Goal: Task Accomplishment & Management: Manage account settings

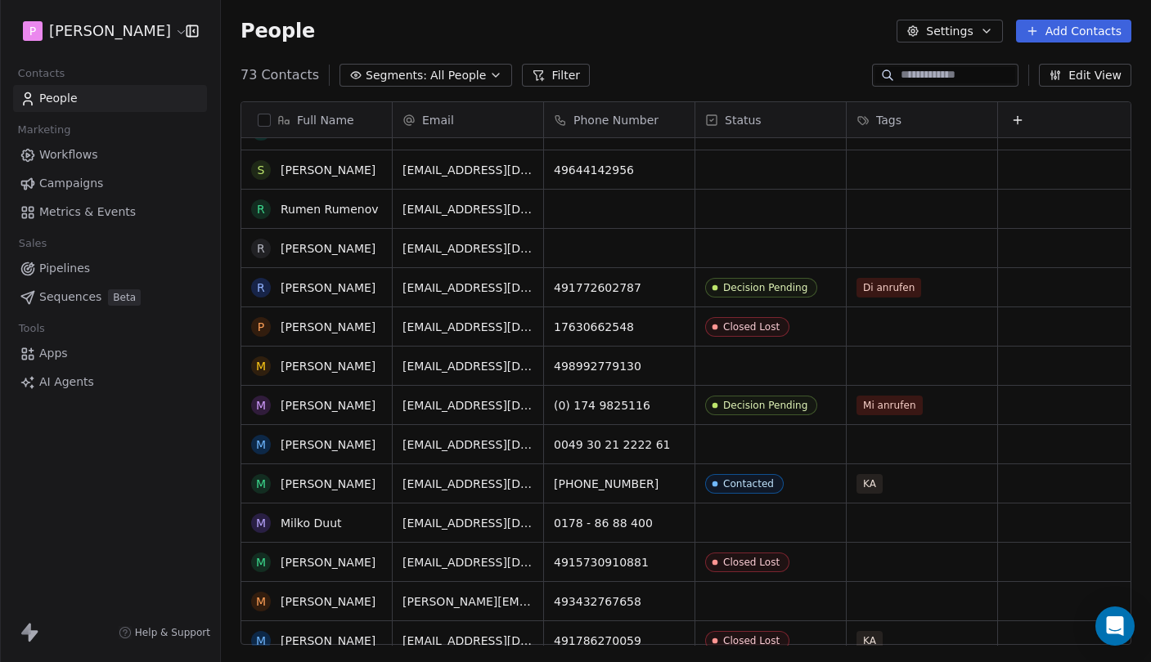
scroll to position [500, 0]
click at [332, 292] on link "[PERSON_NAME]" at bounding box center [328, 287] width 95 height 13
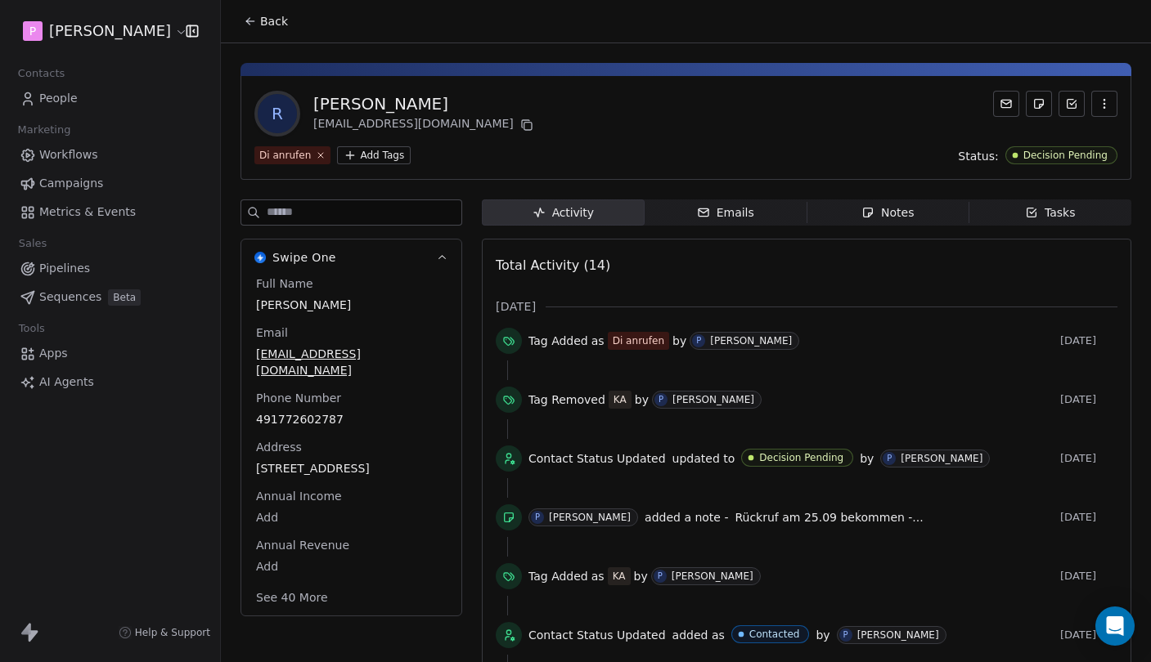
click at [878, 212] on div "Notes" at bounding box center [887, 212] width 52 height 17
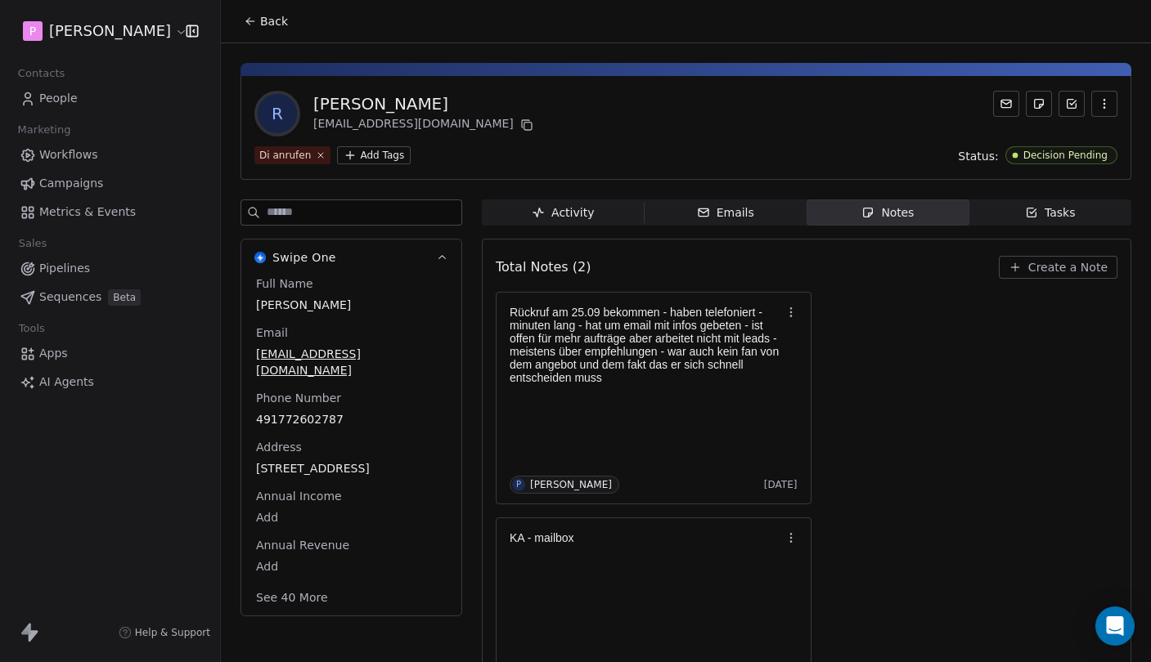
click at [267, 23] on span "Back" at bounding box center [274, 21] width 28 height 16
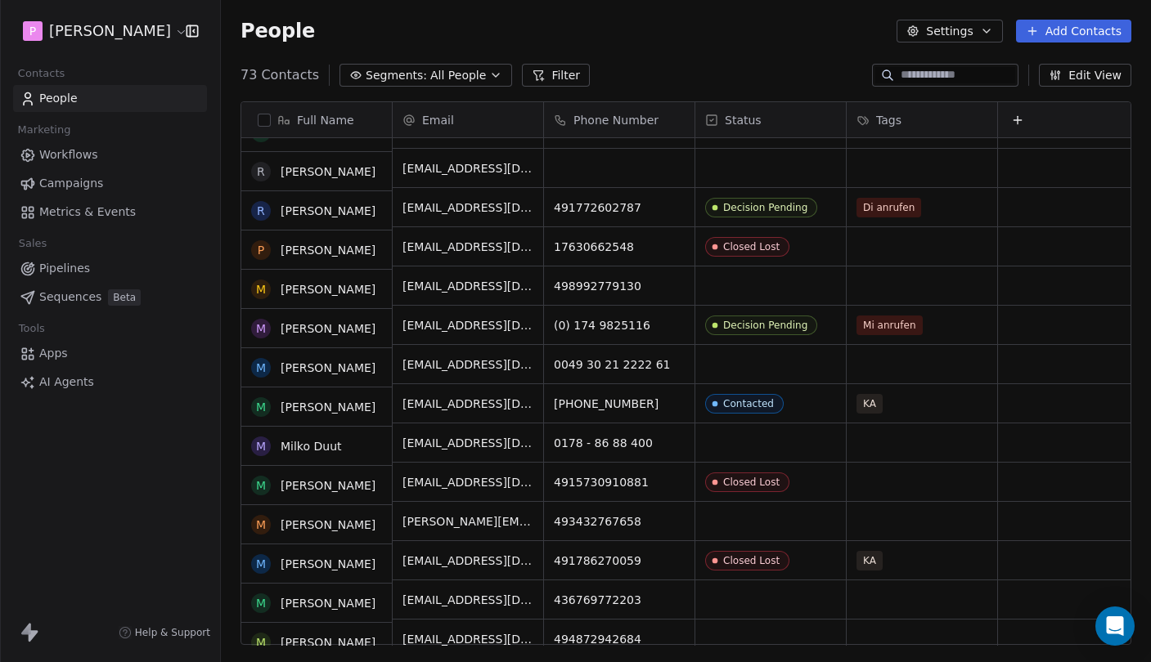
scroll to position [579, 0]
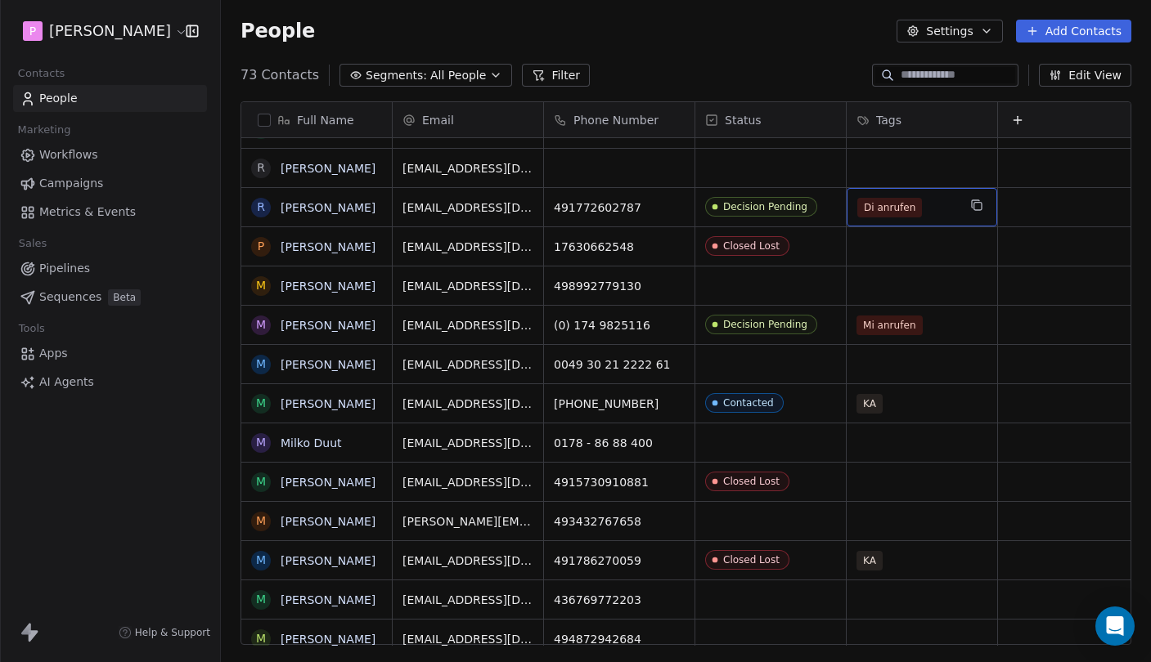
click at [943, 212] on div "Di anrufen" at bounding box center [907, 208] width 100 height 20
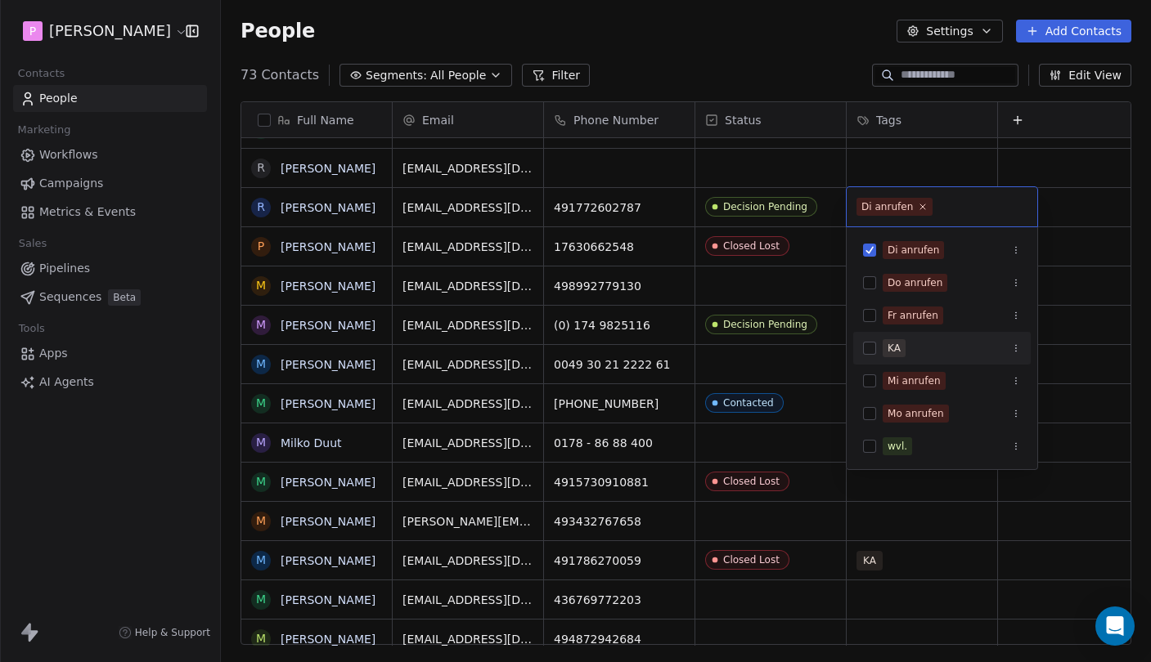
click at [891, 352] on div "KA" at bounding box center [893, 348] width 13 height 15
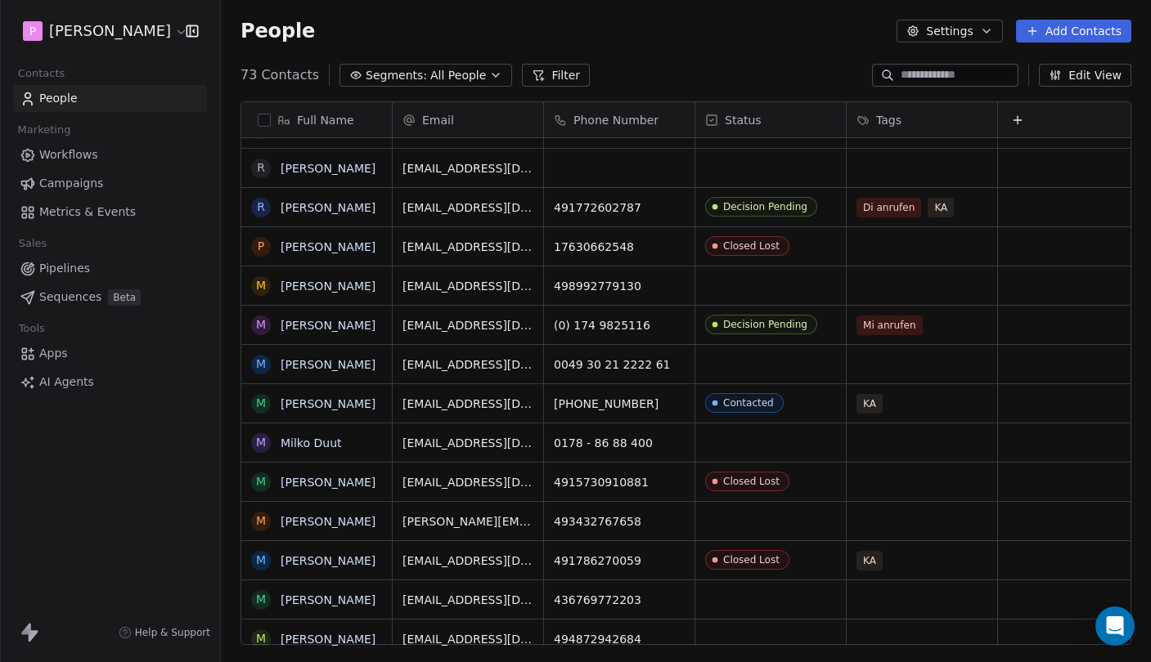
click at [1105, 287] on html "P [PERSON_NAME] Contacts People Marketing Workflows Campaigns Metrics & Events …" at bounding box center [575, 331] width 1151 height 662
click at [345, 324] on link "[PERSON_NAME]" at bounding box center [328, 325] width 95 height 13
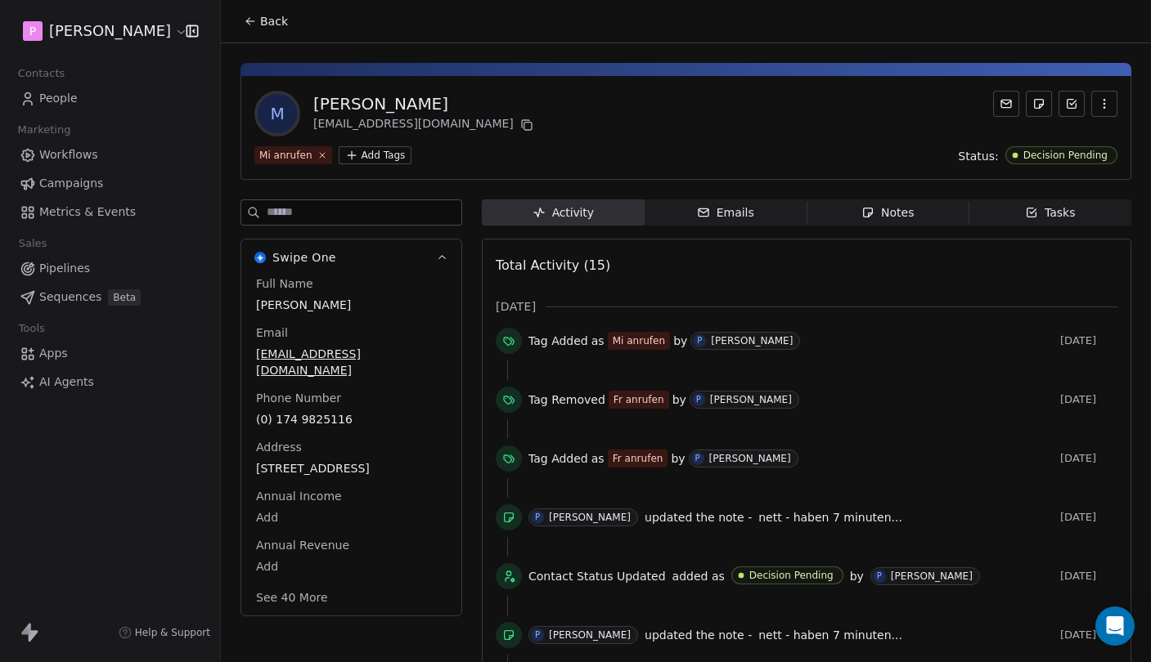
click at [877, 209] on div "Notes" at bounding box center [887, 212] width 52 height 17
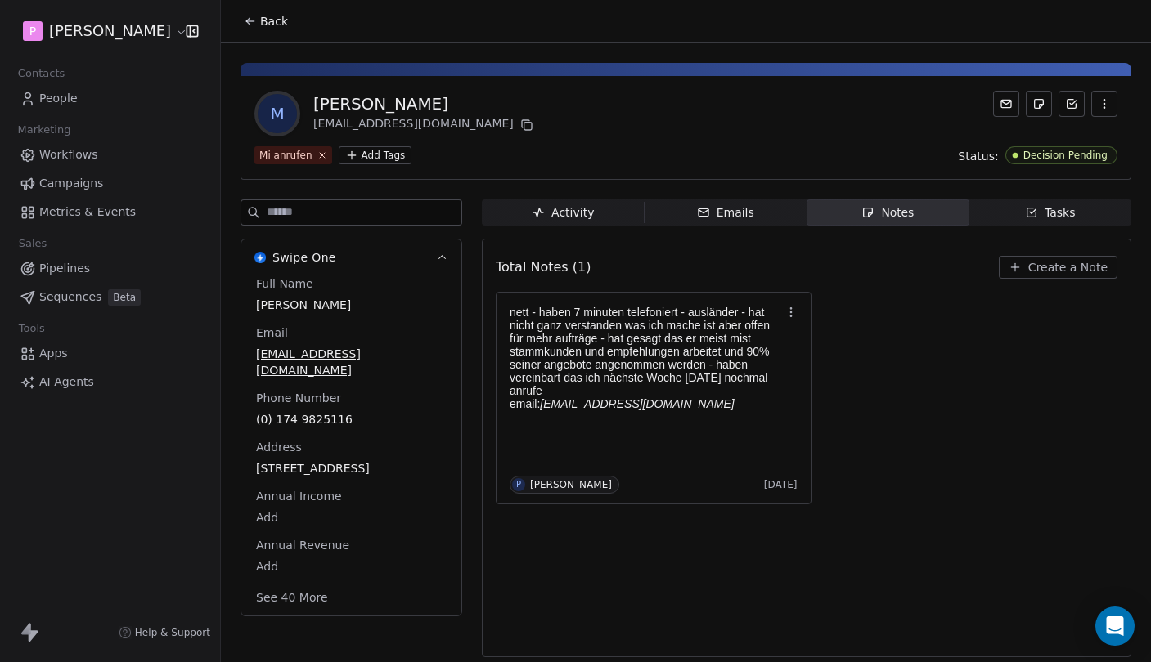
click at [574, 214] on div "Activity" at bounding box center [563, 212] width 62 height 17
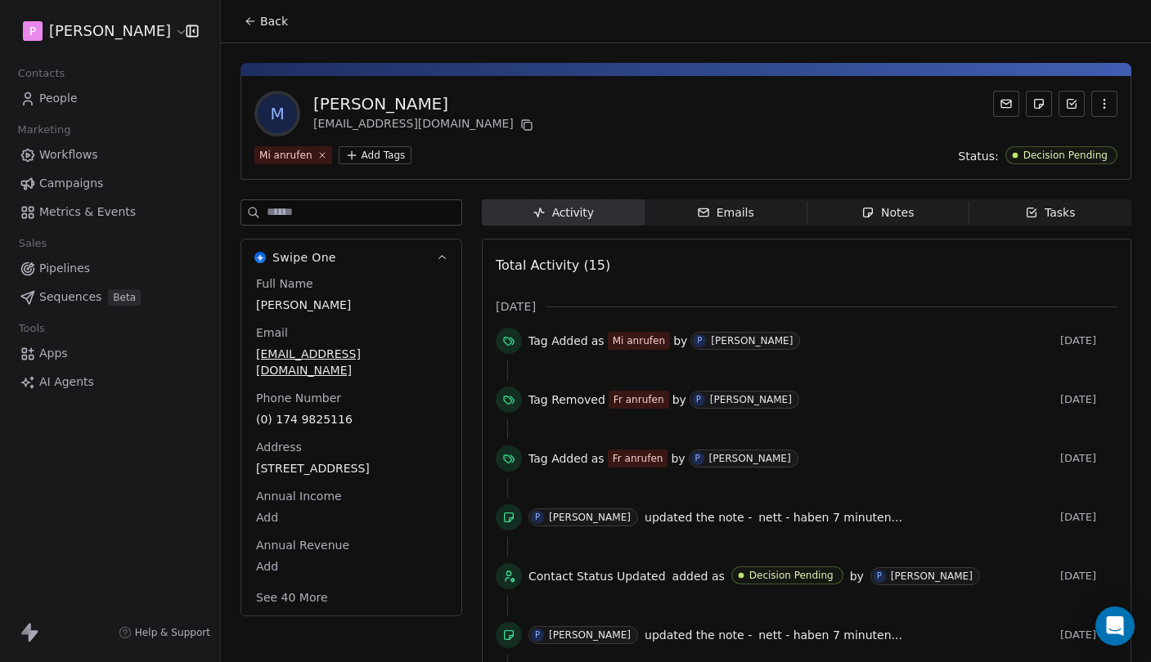
click at [737, 213] on div "Emails" at bounding box center [725, 212] width 57 height 17
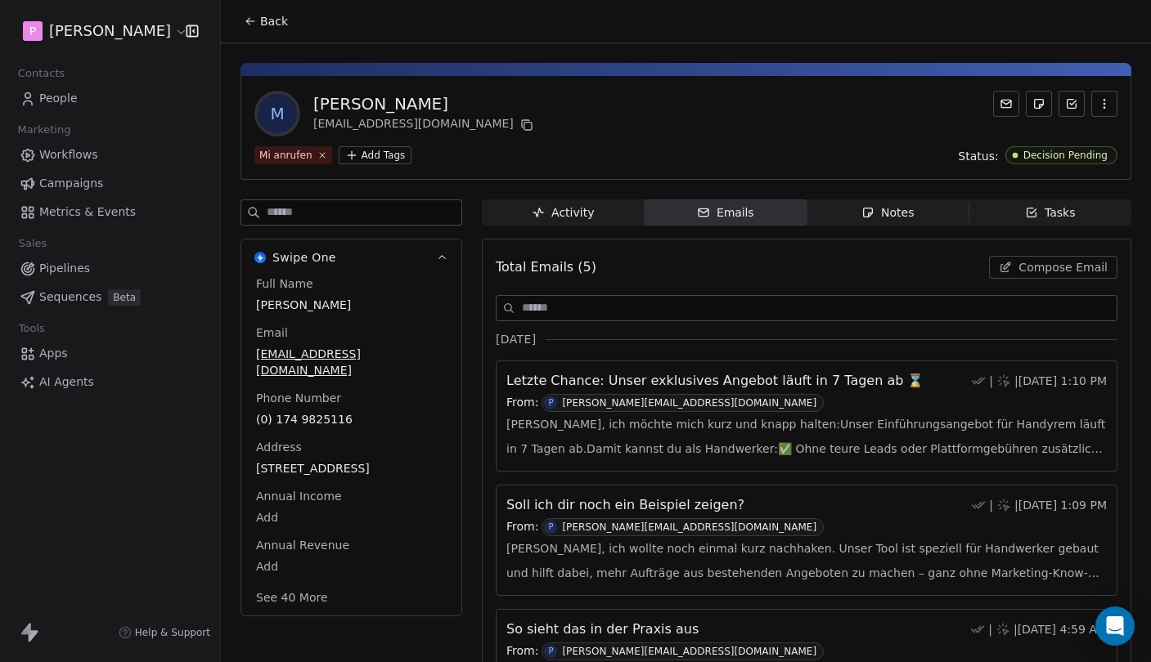
click at [879, 213] on div "Notes" at bounding box center [887, 212] width 52 height 17
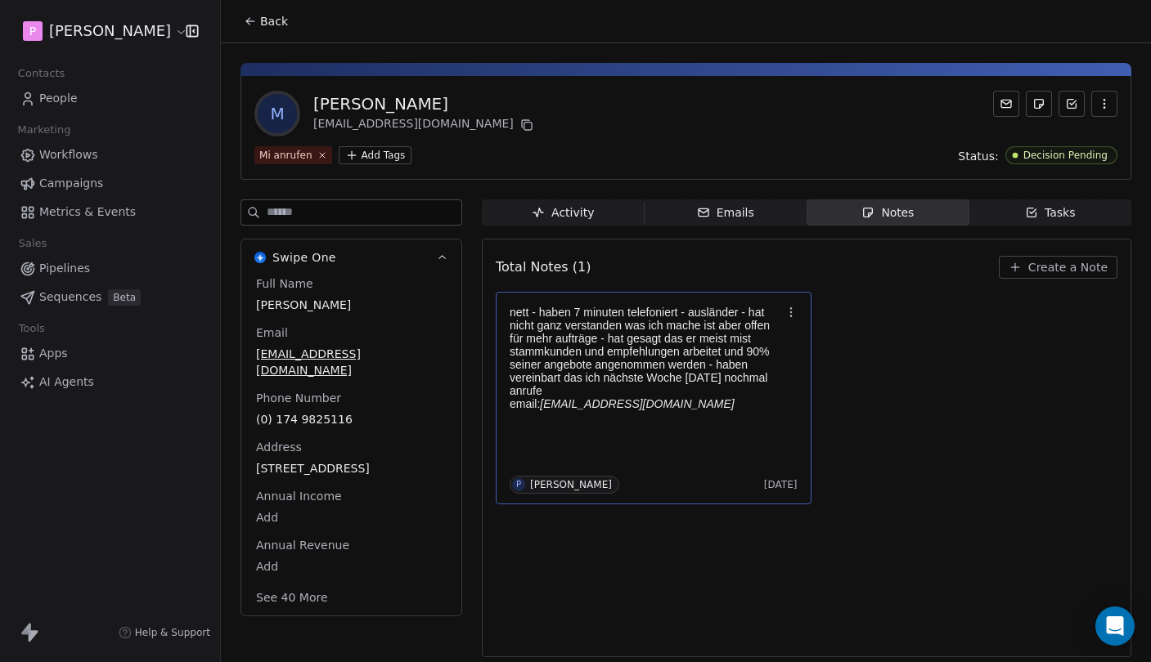
click at [727, 371] on p "nett - haben 7 minuten telefoniert - ausländer - hat nicht ganz verstanden was …" at bounding box center [645, 352] width 272 height 92
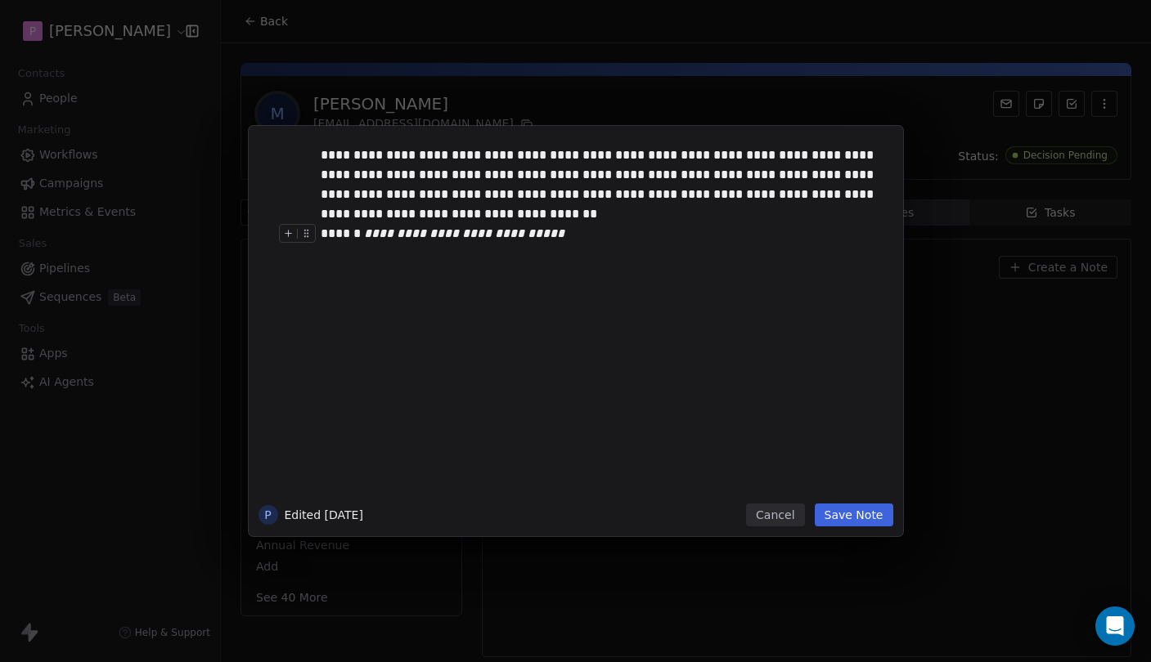
click at [673, 241] on div "**********" at bounding box center [600, 234] width 559 height 20
click at [622, 175] on div "**********" at bounding box center [600, 185] width 559 height 79
click at [365, 289] on div at bounding box center [600, 293] width 559 height 20
click at [375, 289] on div at bounding box center [600, 293] width 559 height 20
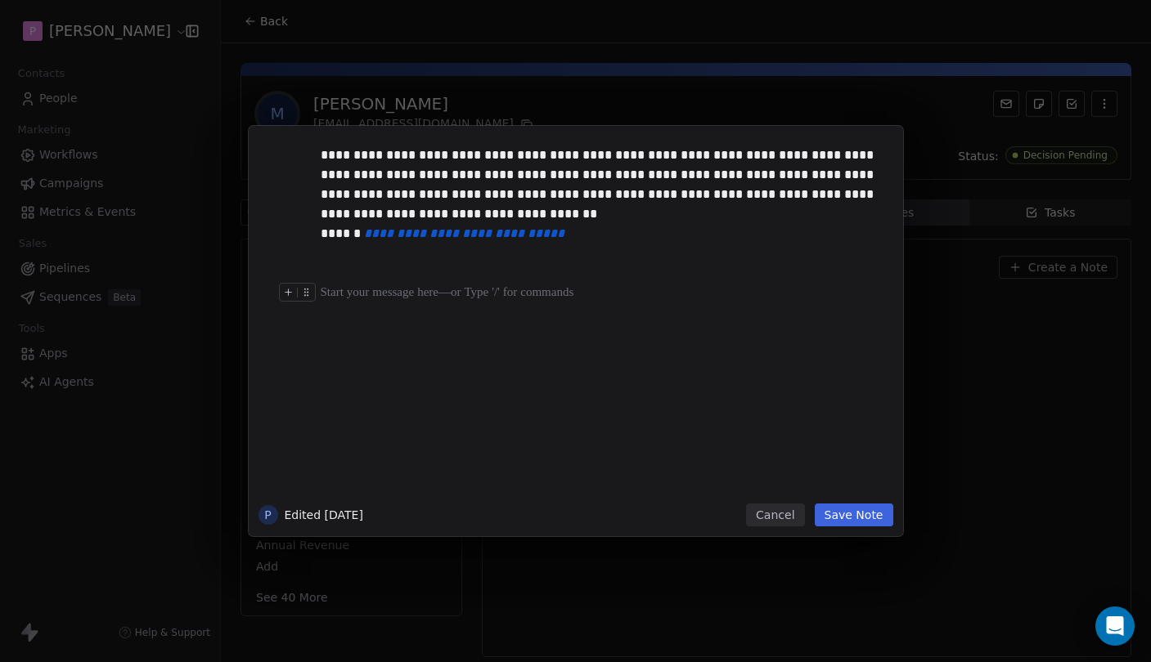
click at [375, 289] on div at bounding box center [600, 293] width 559 height 20
click at [357, 292] on div at bounding box center [600, 293] width 559 height 20
click at [344, 293] on div at bounding box center [600, 293] width 559 height 20
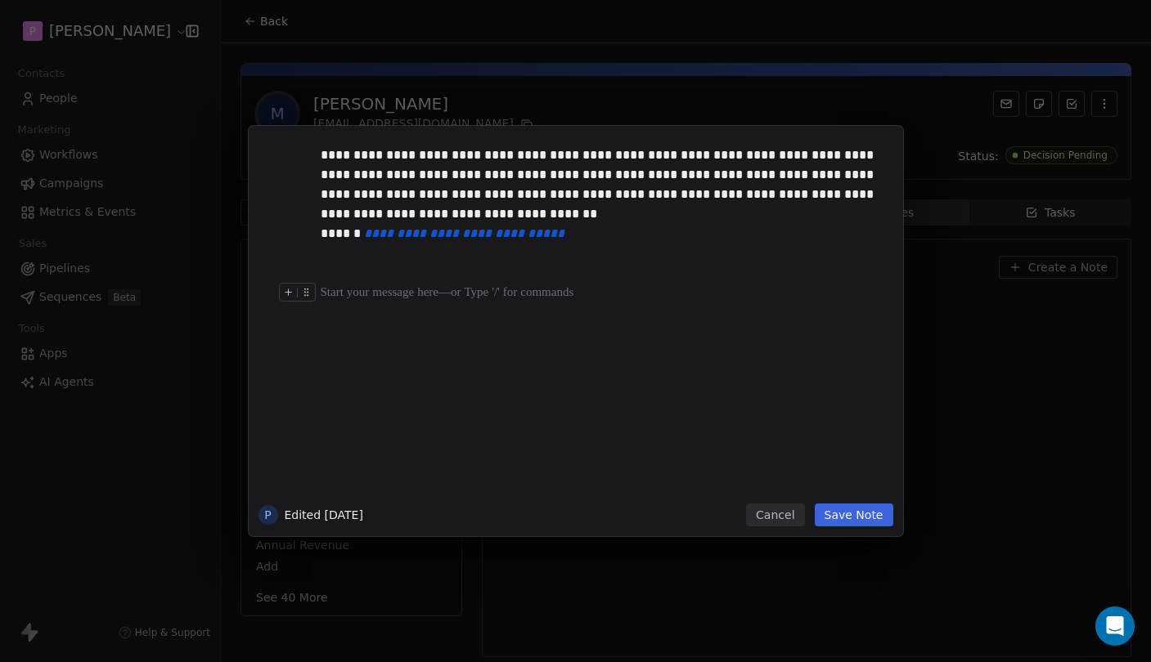
click at [333, 293] on div at bounding box center [600, 293] width 559 height 20
click at [339, 293] on div at bounding box center [600, 293] width 559 height 20
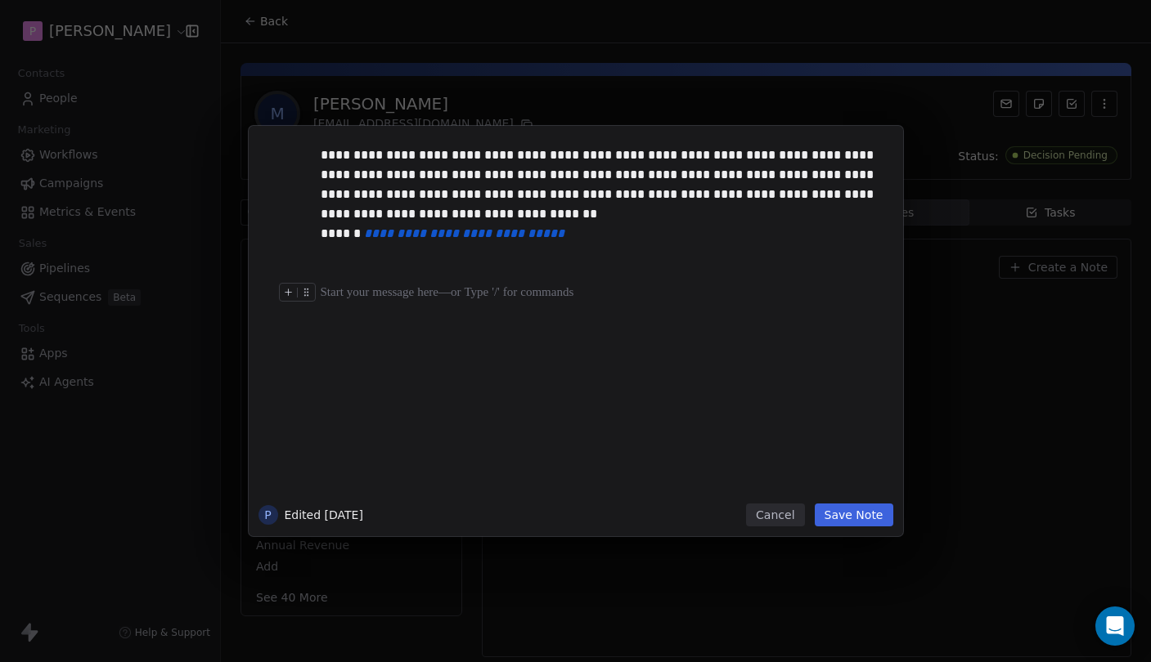
click at [339, 293] on div at bounding box center [600, 293] width 559 height 20
click at [344, 288] on div at bounding box center [600, 293] width 559 height 20
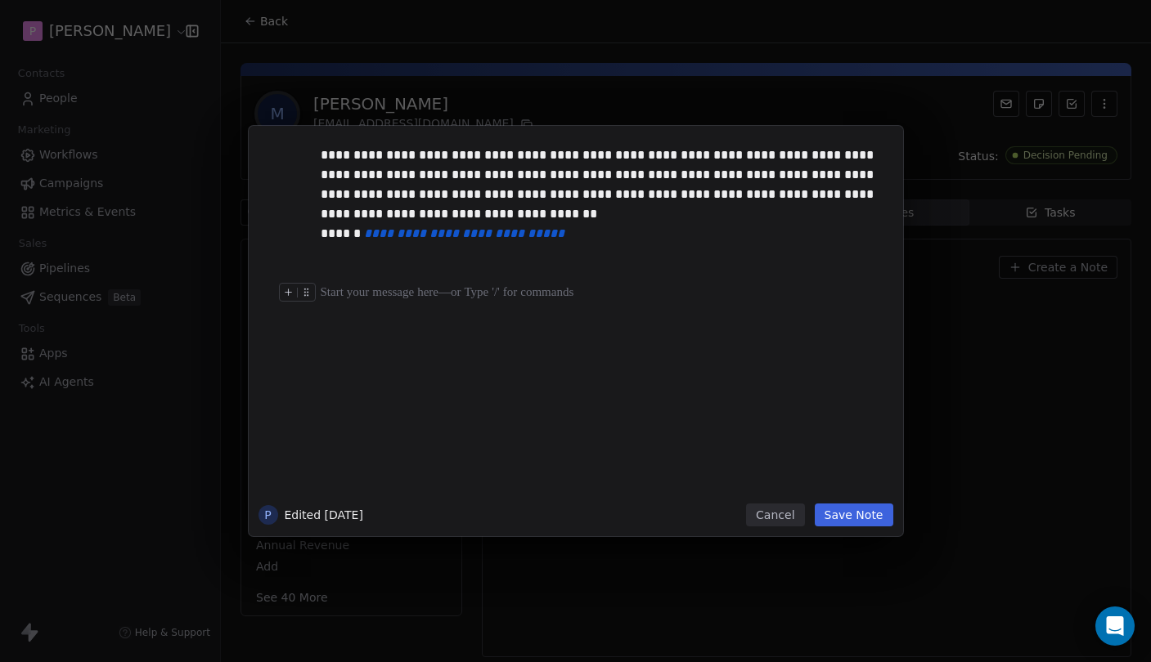
click at [340, 279] on div at bounding box center [600, 273] width 559 height 20
click at [340, 290] on div at bounding box center [600, 293] width 559 height 20
click at [340, 302] on div at bounding box center [600, 293] width 559 height 20
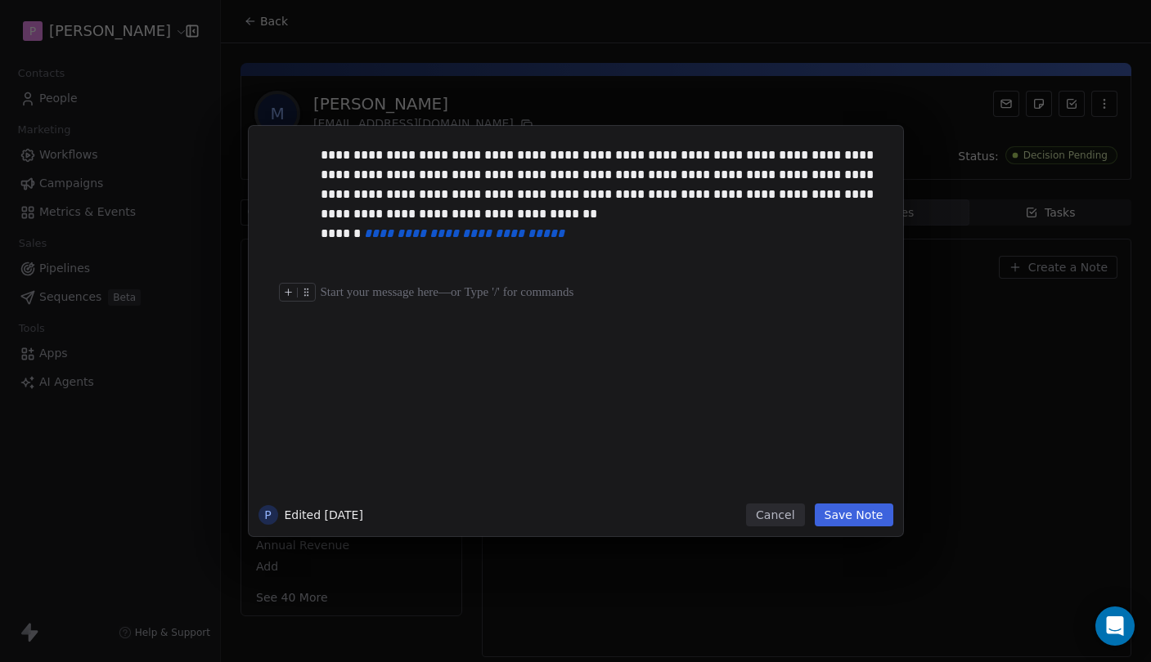
click at [340, 302] on div at bounding box center [600, 293] width 559 height 20
click at [866, 513] on button "Save Note" at bounding box center [854, 515] width 79 height 23
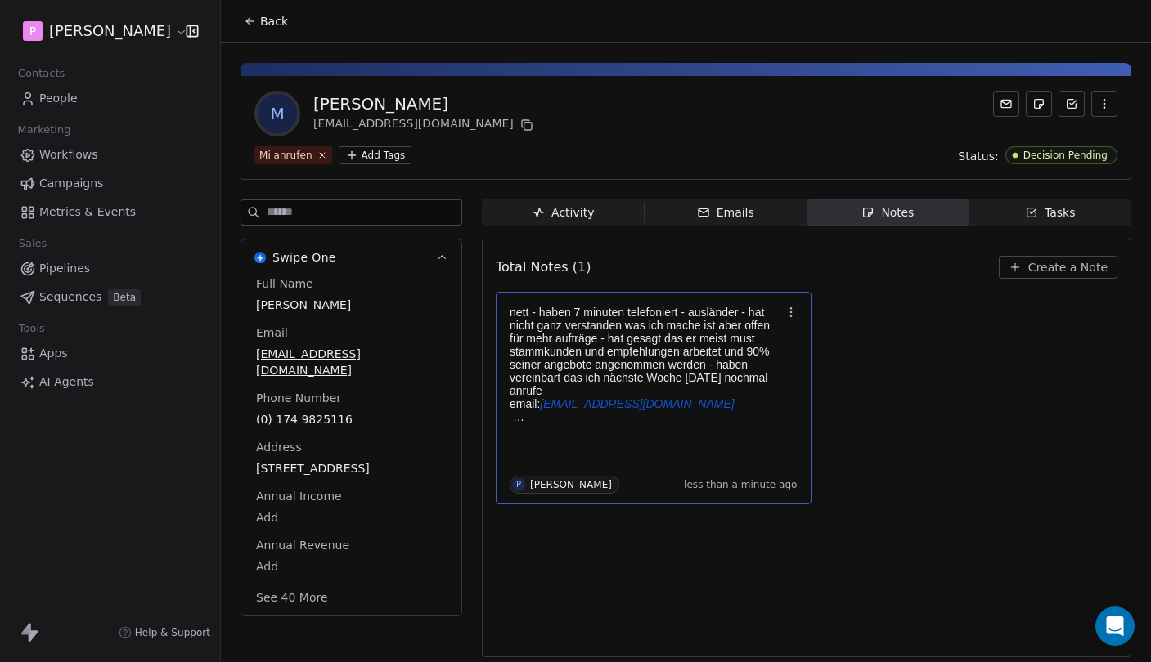
click at [792, 465] on div "nett - haben 7 minuten telefoniert - ausländer - hat nicht ganz verstanden was …" at bounding box center [653, 398] width 288 height 191
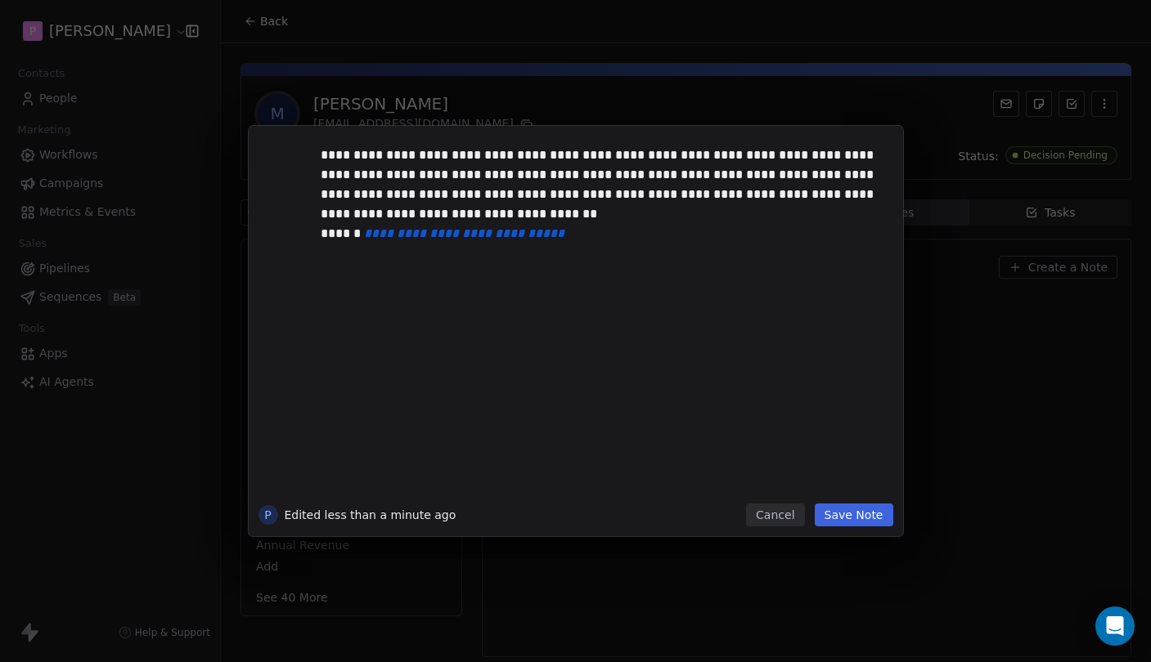
click at [662, 319] on div at bounding box center [600, 313] width 559 height 20
click at [765, 517] on button "Cancel" at bounding box center [775, 515] width 58 height 23
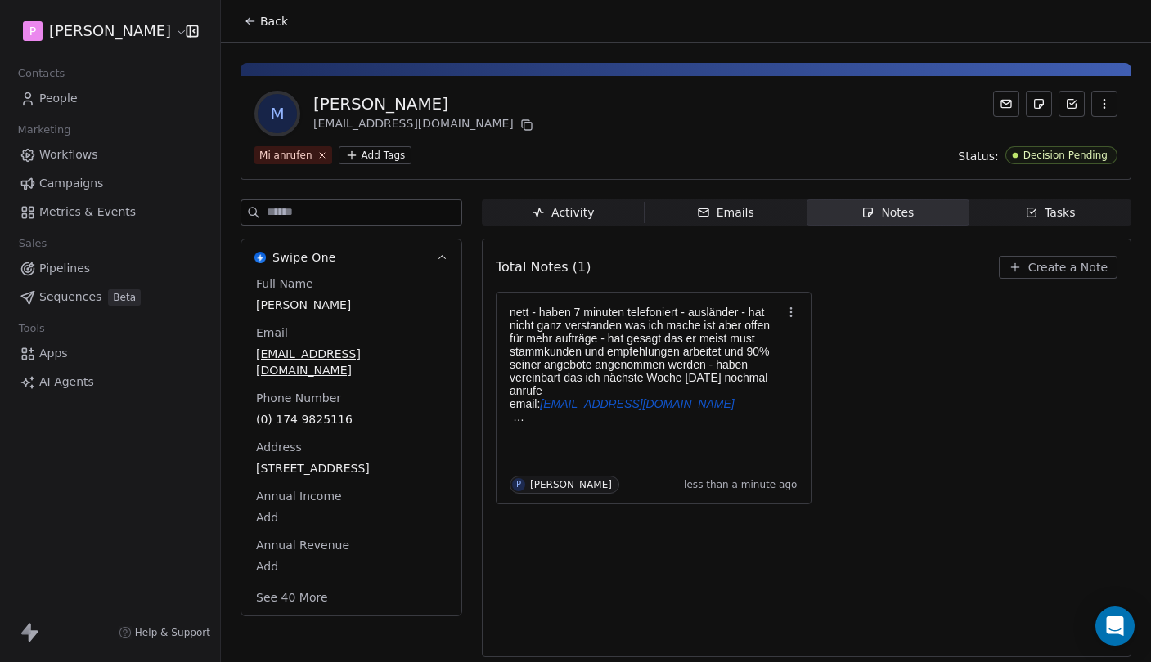
click at [1072, 270] on span "Create a Note" at bounding box center [1067, 267] width 79 height 16
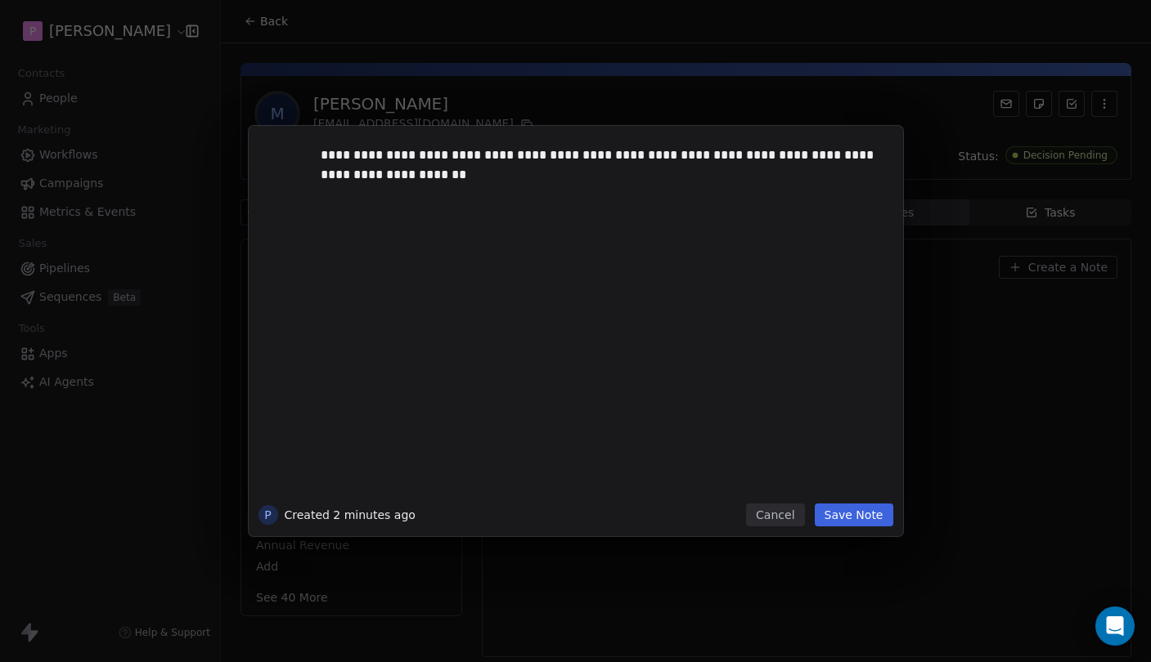
click at [869, 514] on button "Save Note" at bounding box center [854, 515] width 79 height 23
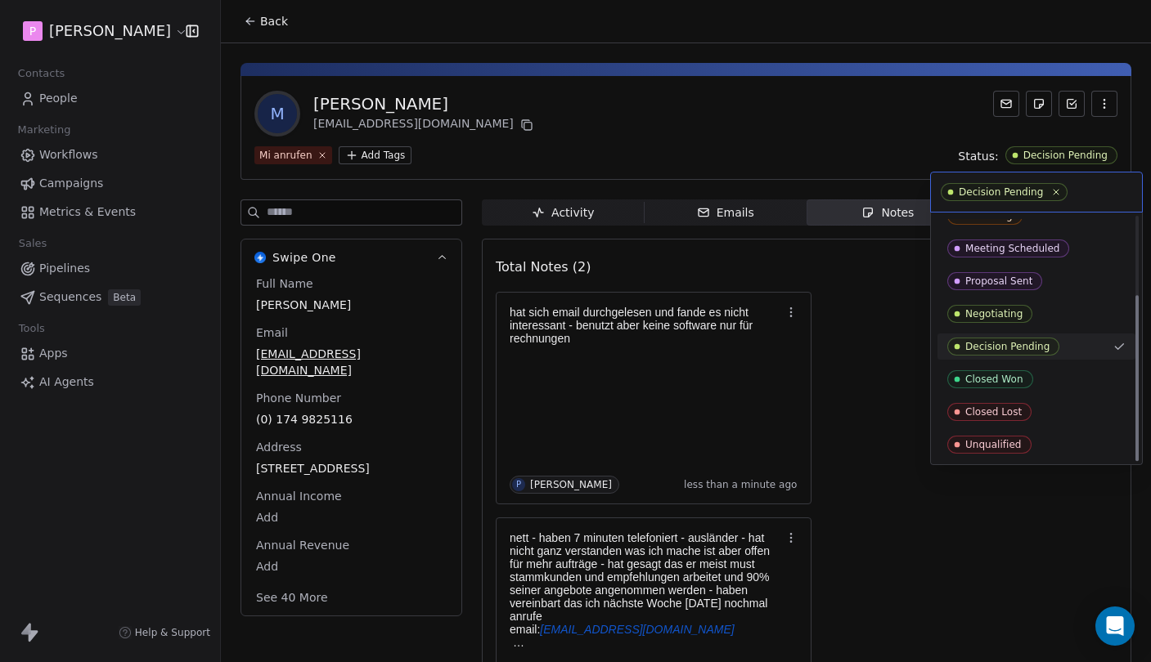
scroll to position [114, 0]
click at [1041, 408] on div "Closed Lost" at bounding box center [1036, 412] width 178 height 18
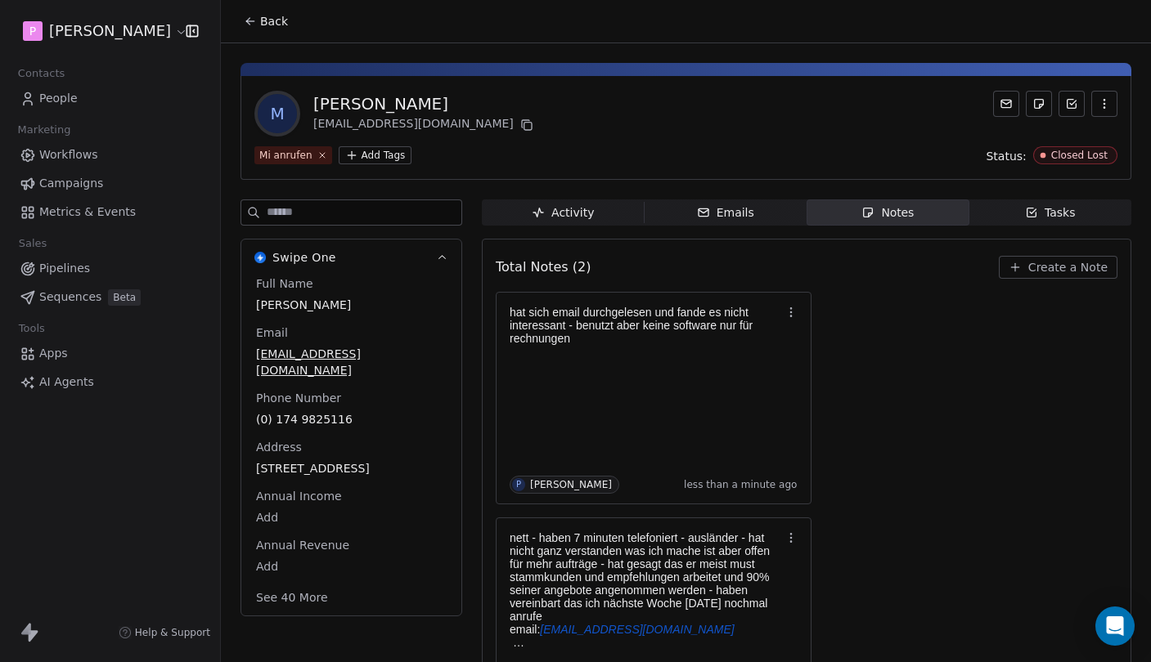
click at [889, 368] on div "hat sich email durchgelesen und fande es nicht interessant - benutzt aber keine…" at bounding box center [807, 511] width 622 height 438
click at [323, 152] on icon at bounding box center [321, 155] width 11 height 11
click at [294, 160] on html "P [PERSON_NAME] Contacts People Marketing Workflows Campaigns Metrics & Events …" at bounding box center [575, 331] width 1151 height 662
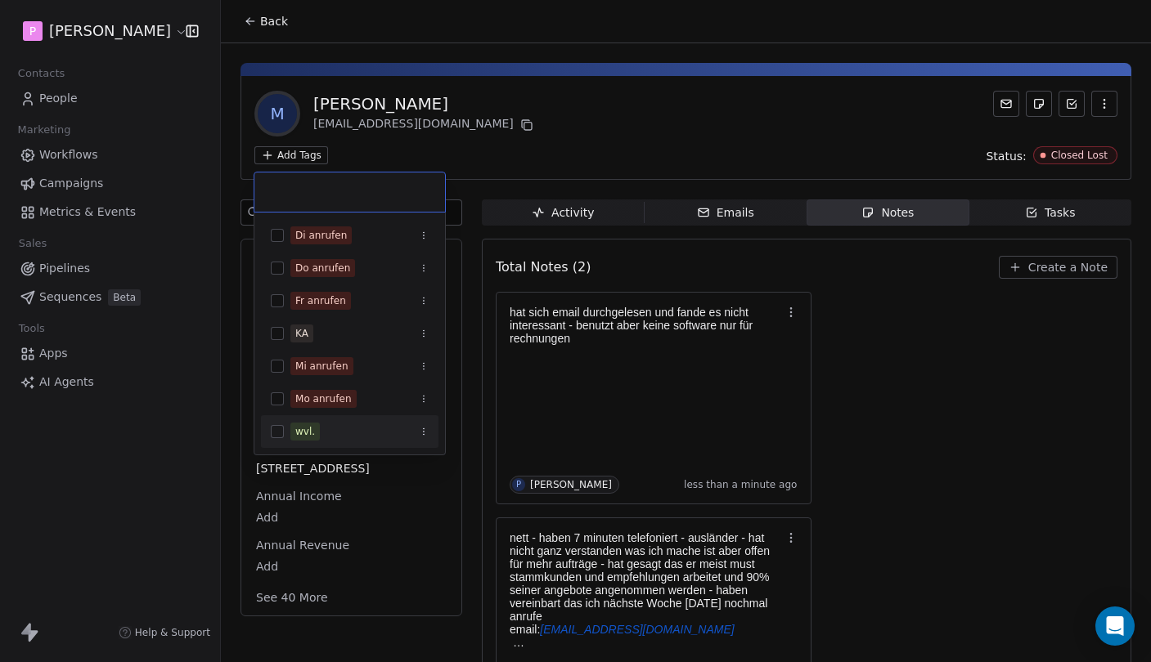
click at [334, 433] on div "wvl." at bounding box center [359, 432] width 138 height 18
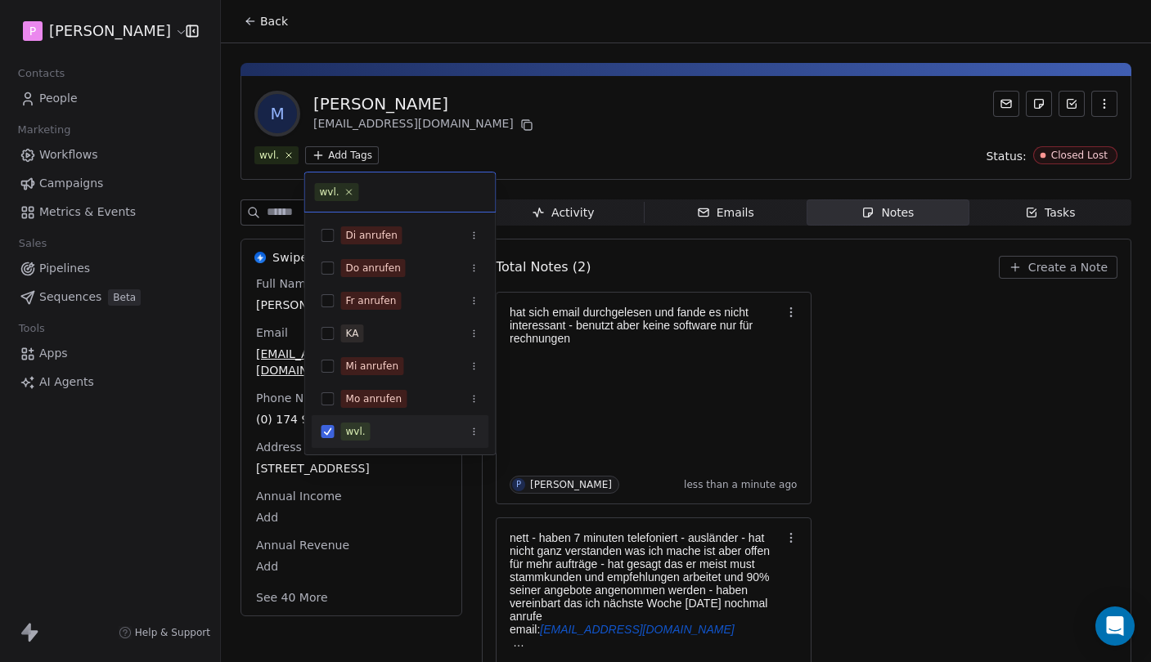
click at [943, 421] on html "P [PERSON_NAME] Contacts People Marketing Workflows Campaigns Metrics & Events …" at bounding box center [575, 331] width 1151 height 662
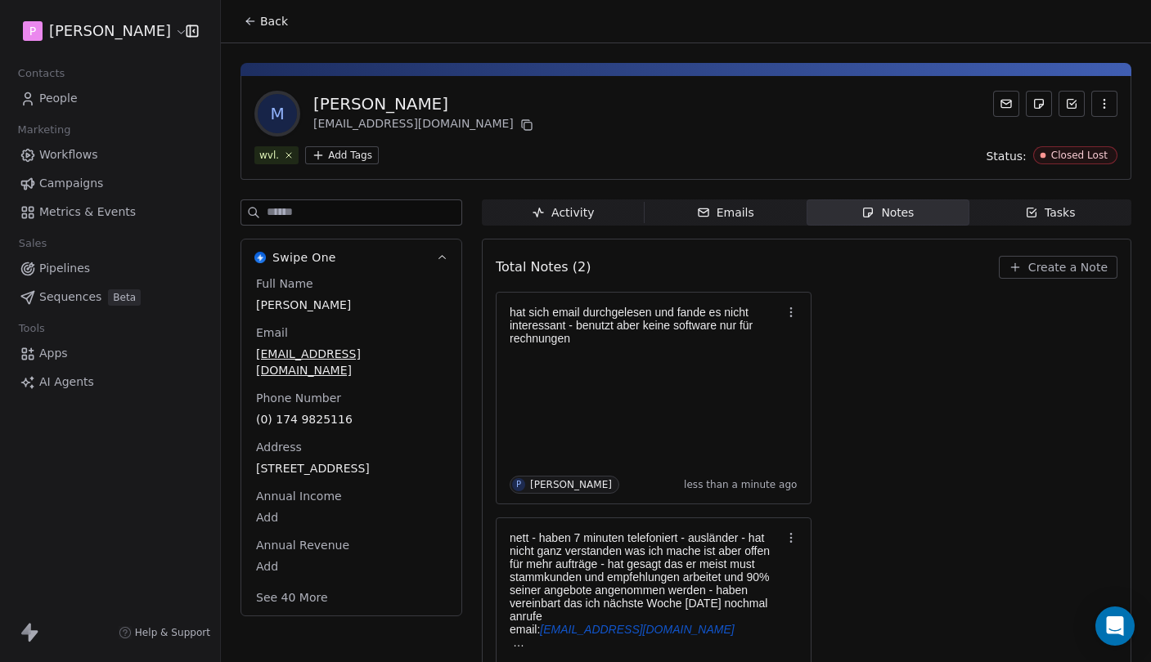
click at [276, 25] on span "Back" at bounding box center [274, 21] width 28 height 16
